Goal: Find specific page/section: Find specific page/section

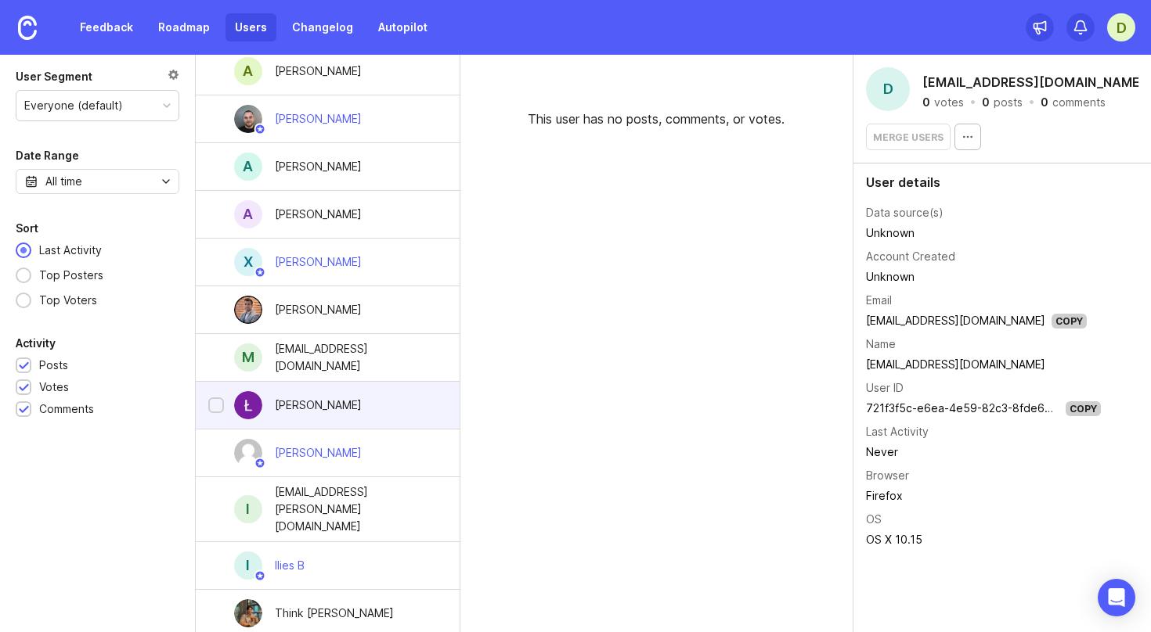
scroll to position [222, 0]
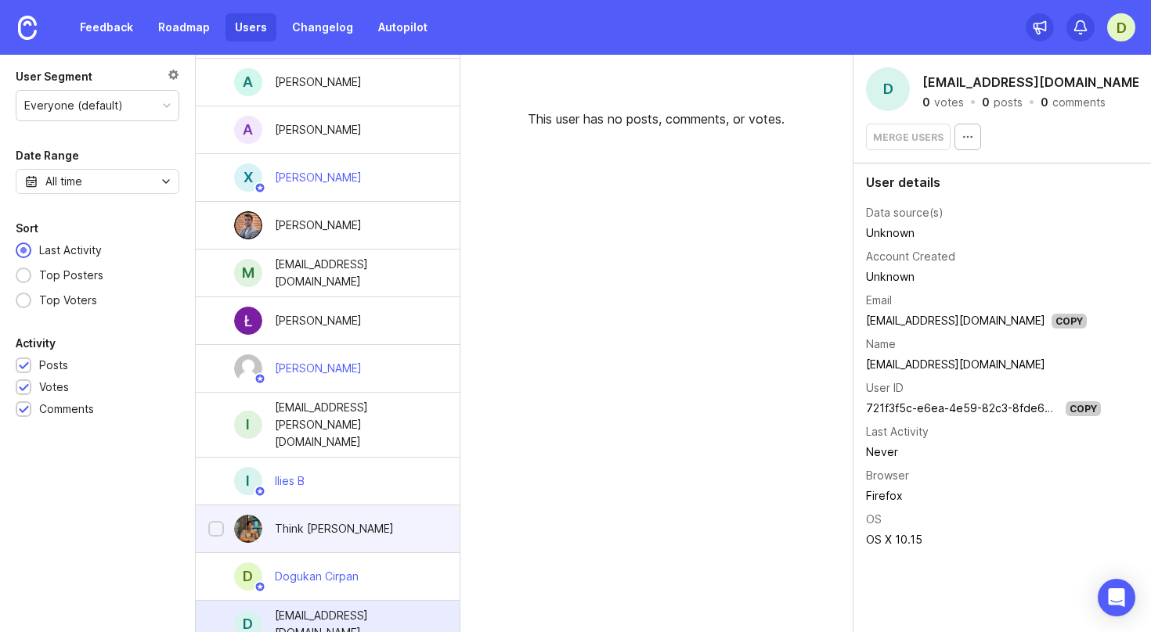
click at [360, 524] on div "Think Felix" at bounding box center [328, 530] width 264 height 48
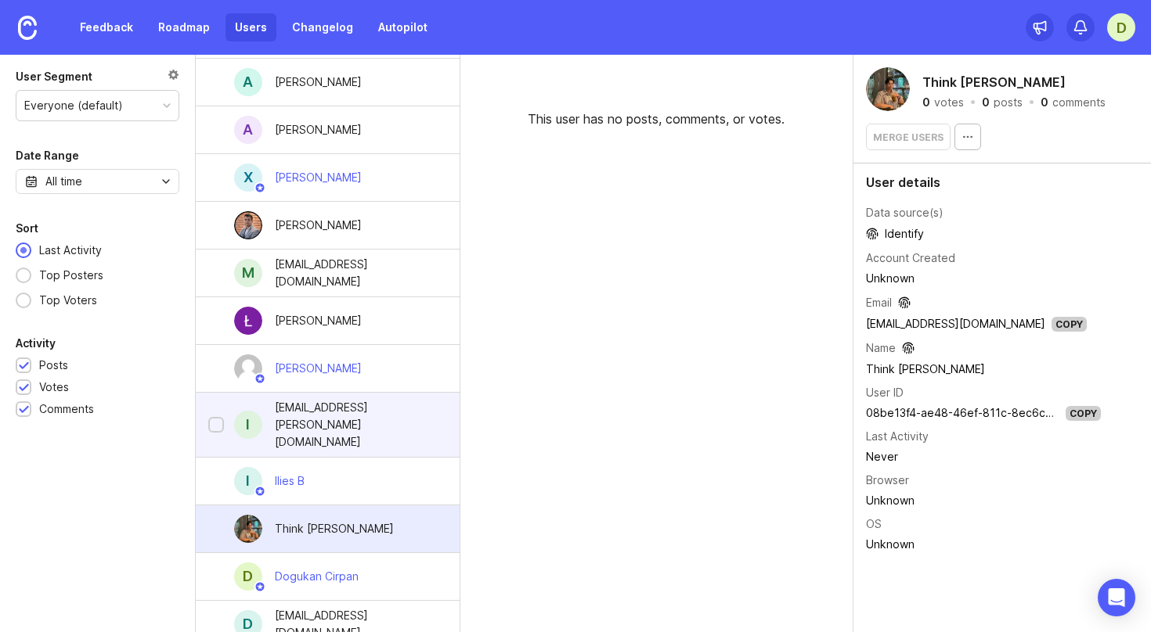
click at [368, 416] on div "india.berry+scrapin@bizclikmedia.com" at bounding box center [355, 425] width 160 height 52
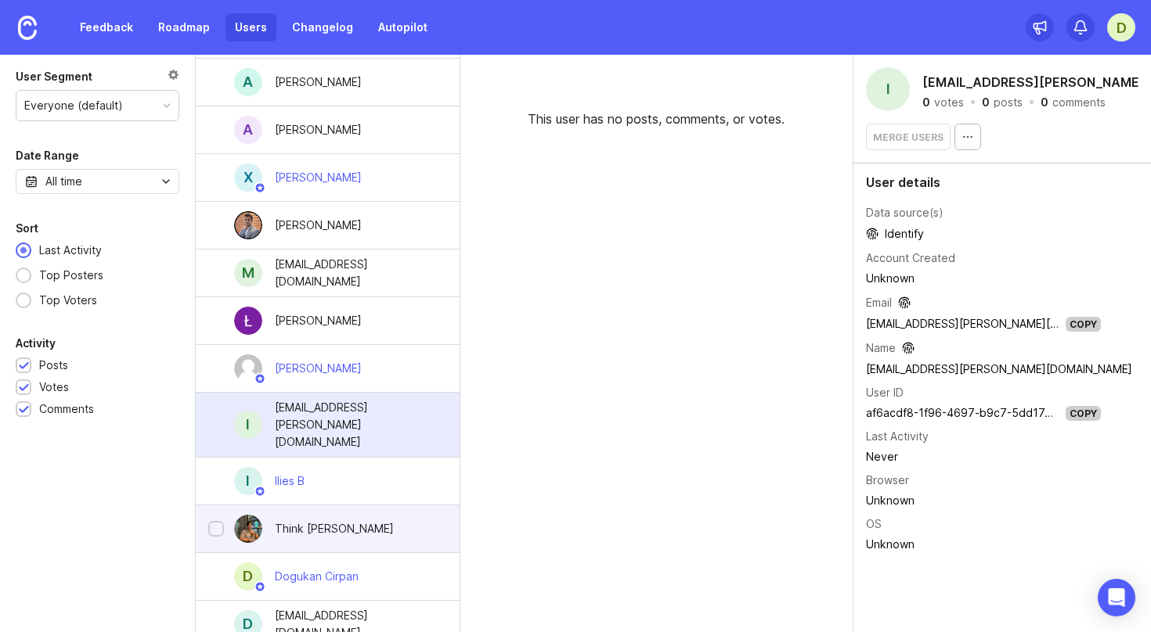
click at [355, 511] on div "Think Felix" at bounding box center [328, 530] width 264 height 48
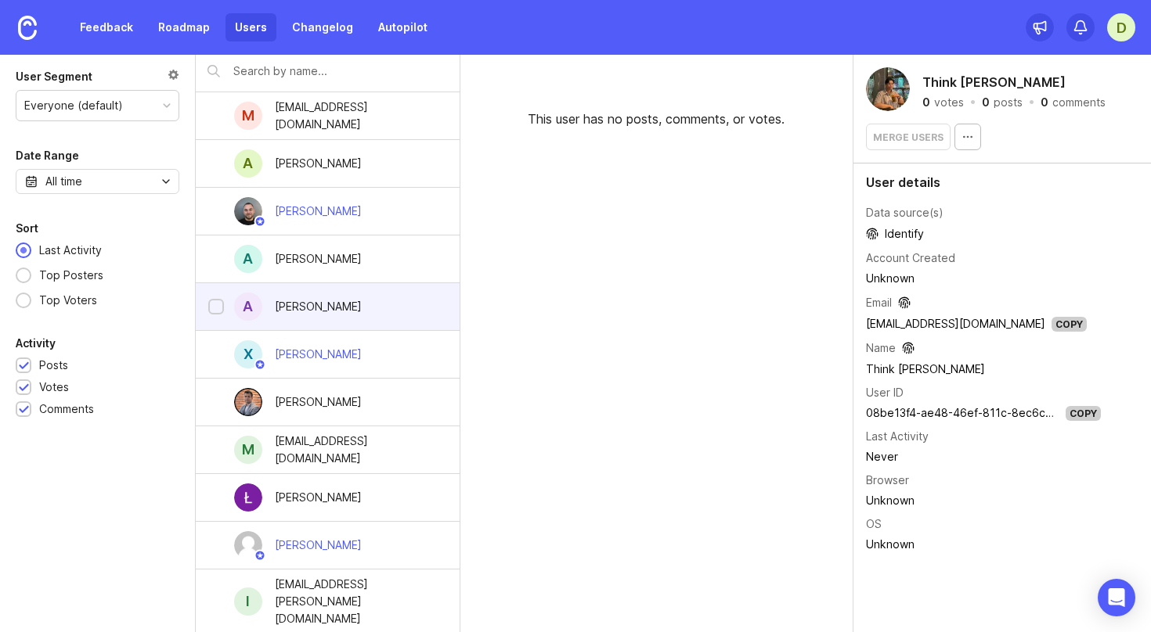
scroll to position [7, 0]
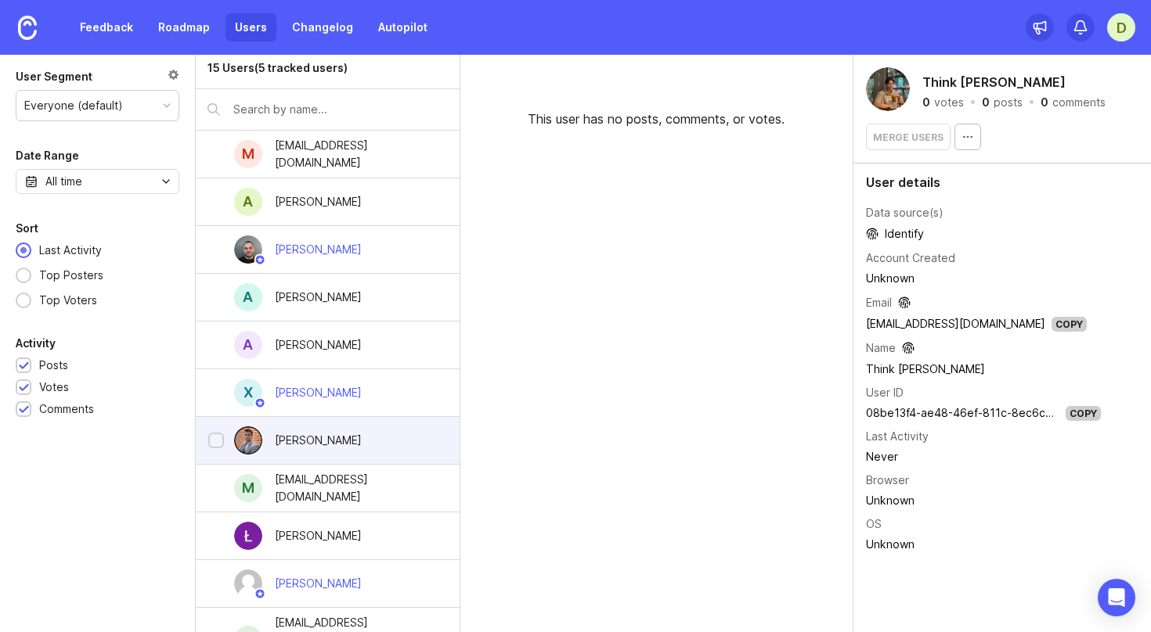
click at [366, 435] on div "Shazin Siddiqui" at bounding box center [318, 440] width 112 height 34
